Goal: Check status

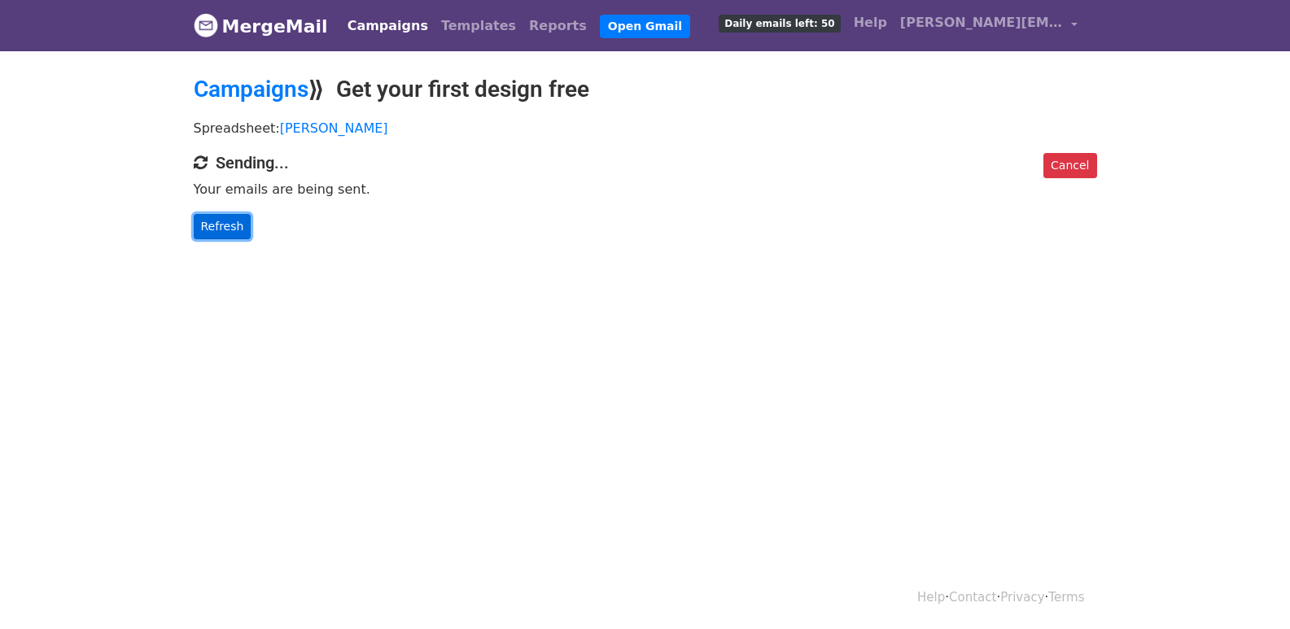
click at [219, 227] on link "Refresh" at bounding box center [223, 226] width 58 height 25
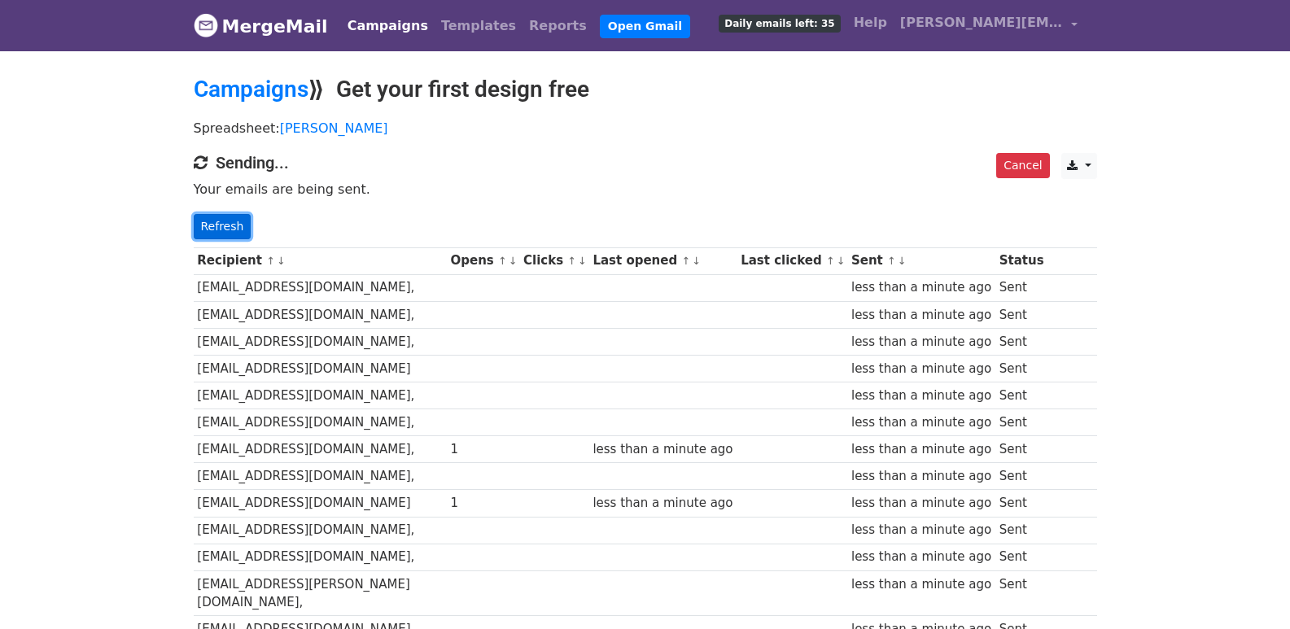
click at [212, 227] on link "Refresh" at bounding box center [223, 226] width 58 height 25
click at [234, 230] on link "Refresh" at bounding box center [223, 226] width 58 height 25
click at [215, 226] on link "Refresh" at bounding box center [223, 226] width 58 height 25
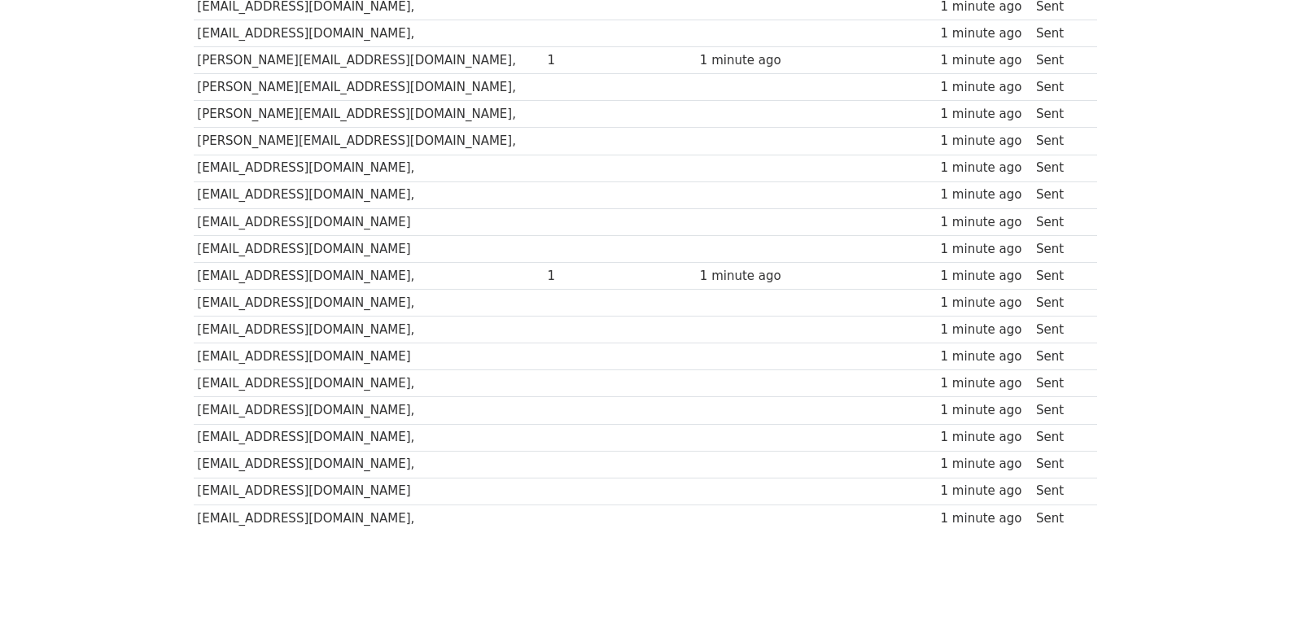
scroll to position [1133, 0]
